Goal: Task Accomplishment & Management: Manage account settings

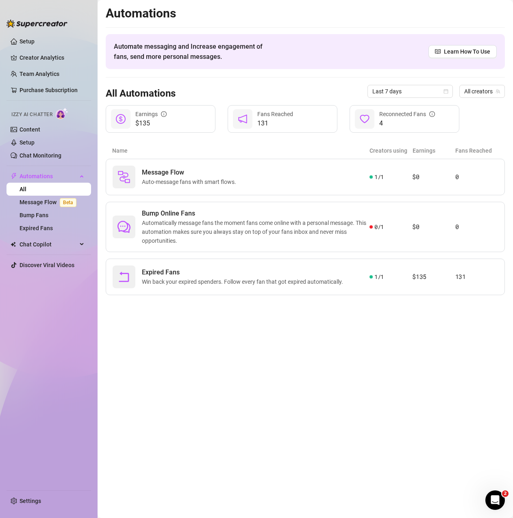
click at [363, 353] on main "Automations Automate messaging and Increase engagement of fans, send more perso…" at bounding box center [305, 259] width 415 height 518
click at [35, 142] on link "Setup" at bounding box center [27, 142] width 15 height 7
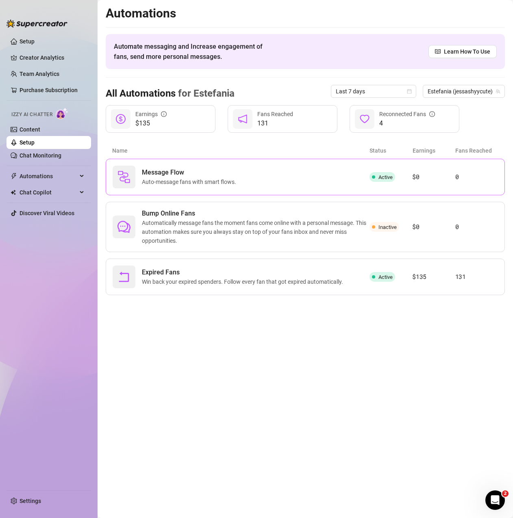
click at [280, 182] on div "Message Flow Auto-message fans with smart flows." at bounding box center [241, 177] width 257 height 23
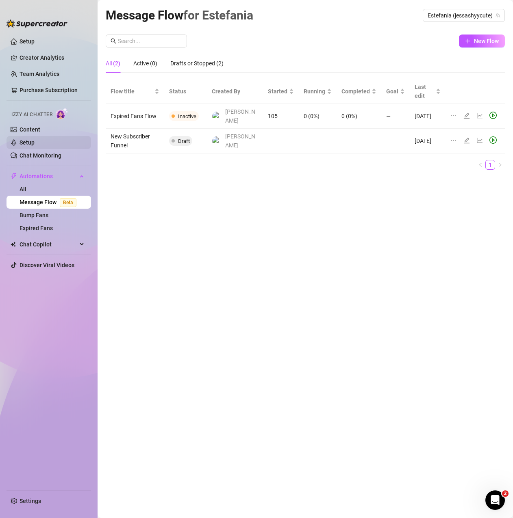
click at [35, 143] on link "Setup" at bounding box center [27, 142] width 15 height 7
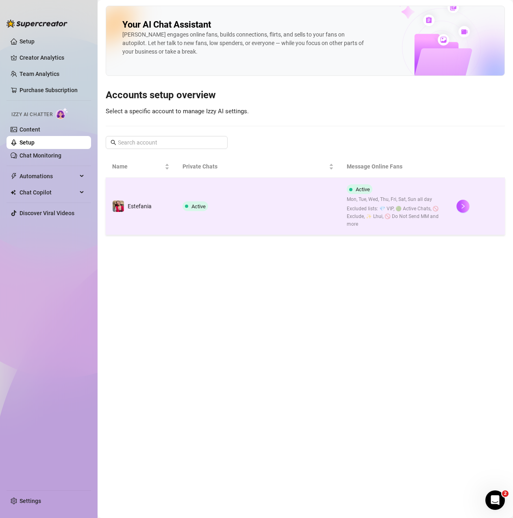
click at [184, 215] on td "Active" at bounding box center [258, 206] width 165 height 57
